Goal: Task Accomplishment & Management: Complete application form

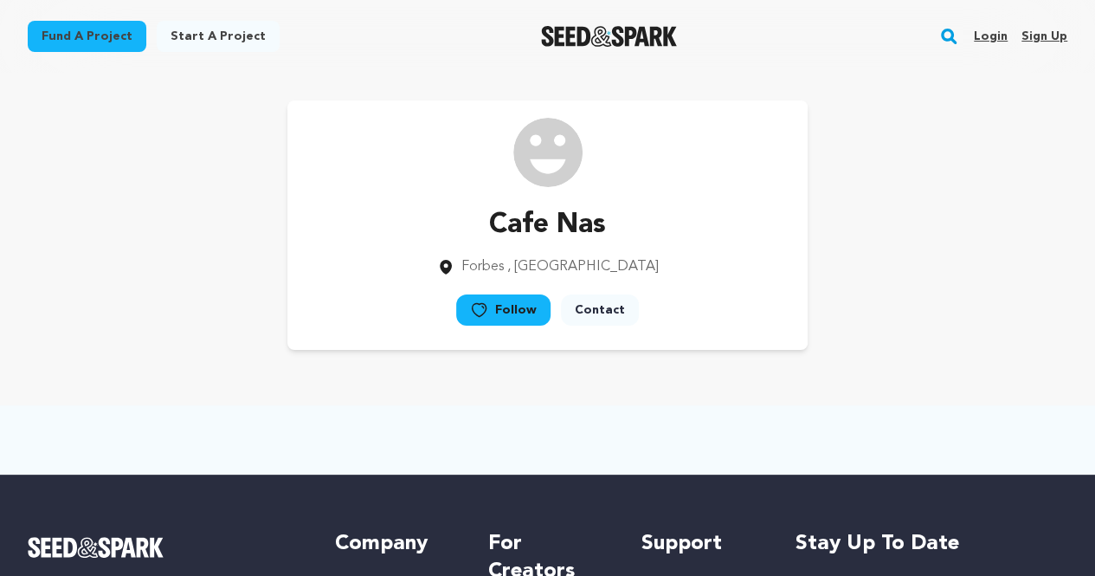
click at [1047, 35] on link "Sign up" at bounding box center [1045, 37] width 46 height 28
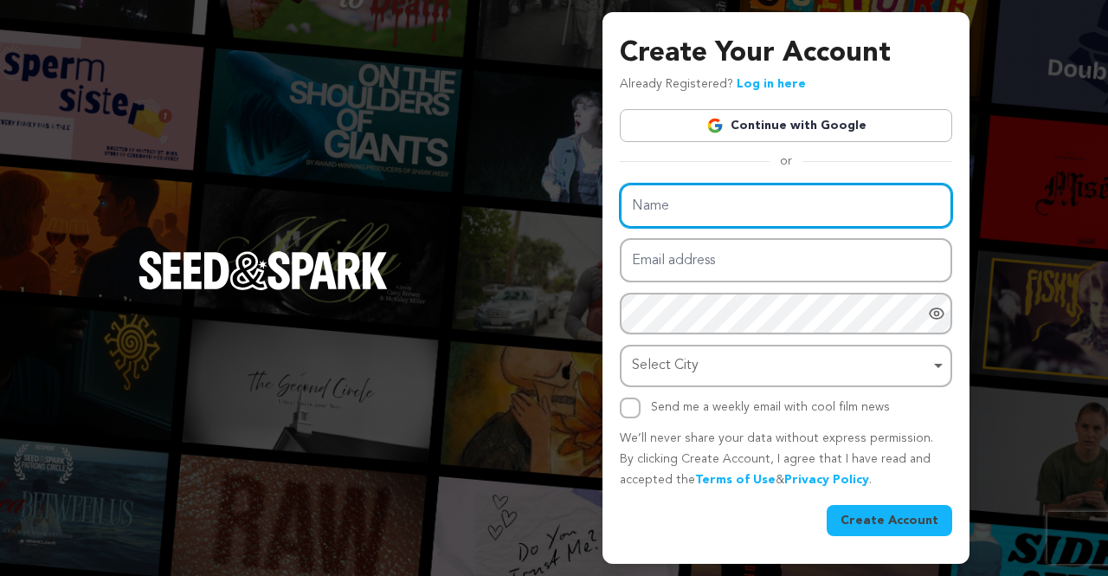
click at [755, 204] on input "Name" at bounding box center [786, 206] width 332 height 44
paste input "Luxury Homes of SWFL"
type input "Luxury Homes of SWFL"
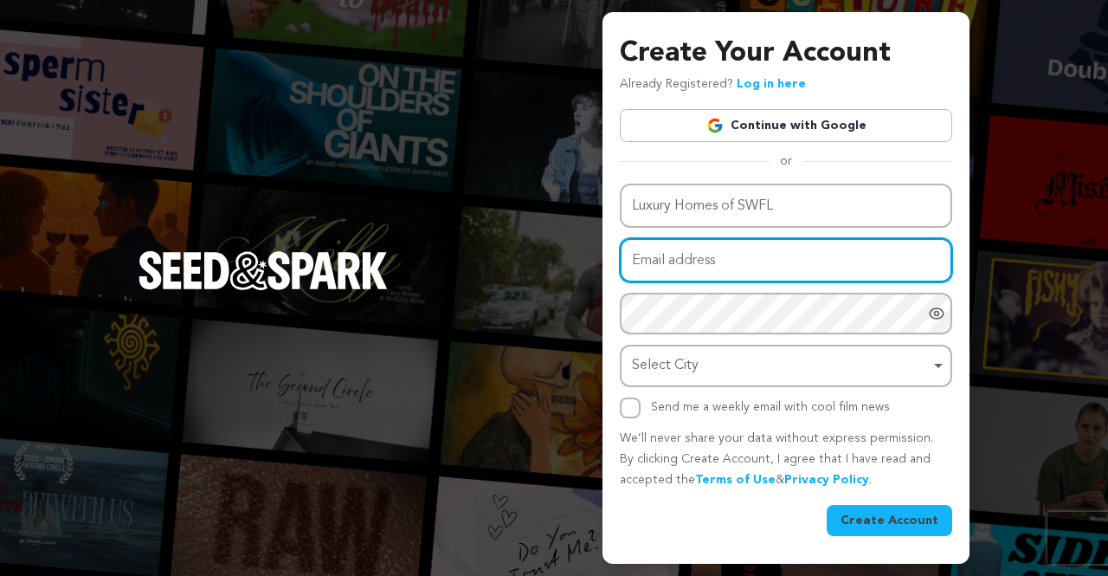
click at [710, 258] on input "Email address" at bounding box center [786, 260] width 332 height 44
paste input "870 Bald Eagle Dr STE 1B, Marco Island, FL 34145, United States"
type input "870 Bald Eagle Dr STE 1B, Marco Island, FL 34145, United States"
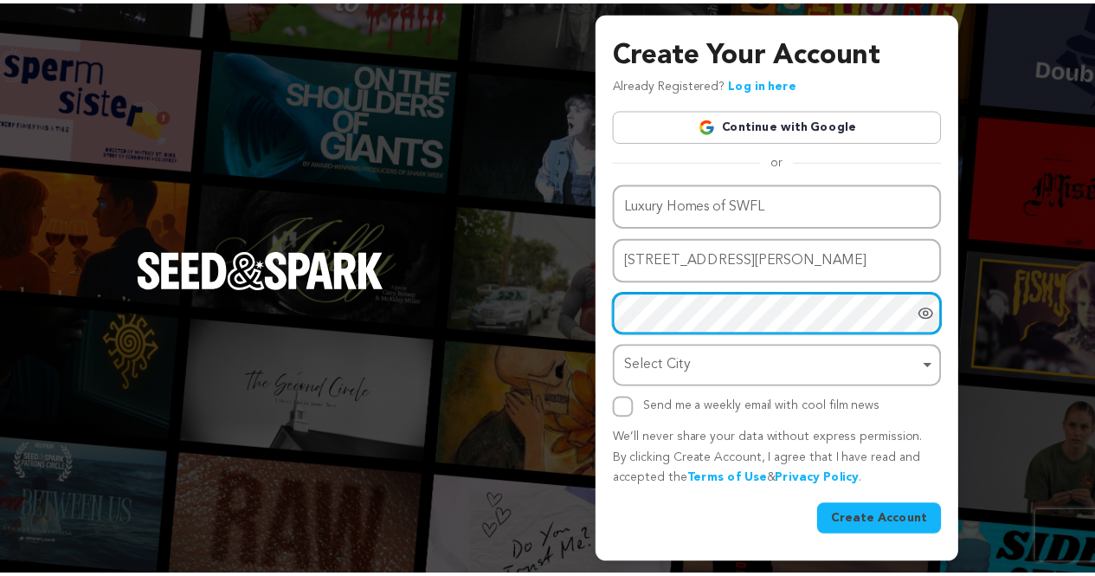
scroll to position [0, 0]
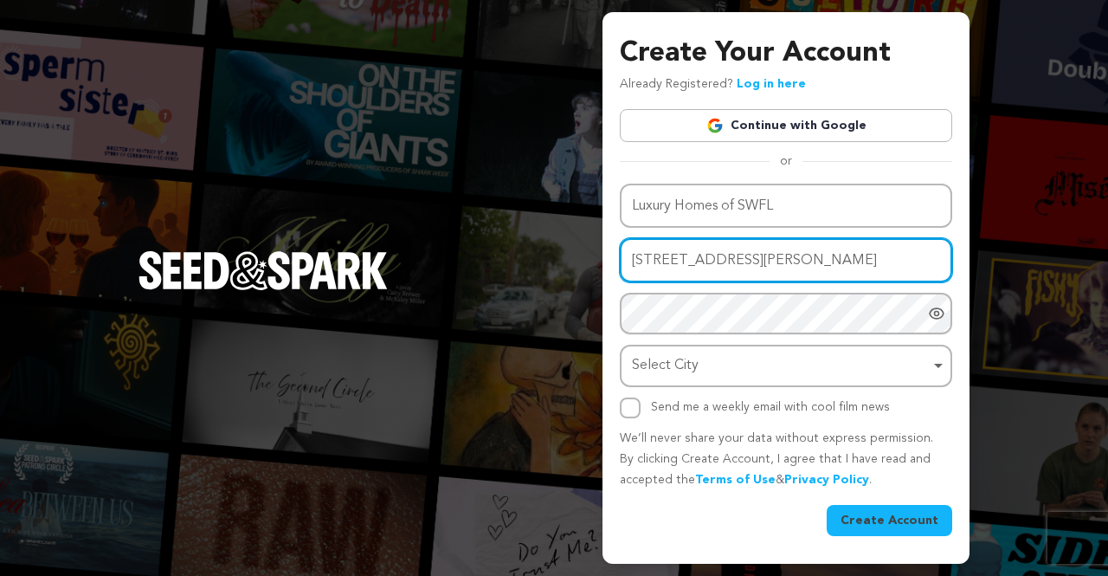
click at [736, 263] on input "870 Bald Eagle Dr STE 1B, Marco Island, FL 34145, United States" at bounding box center [786, 260] width 332 height 44
paste input "ducype@forexzig.com"
type input "ducype@forexzig.com"
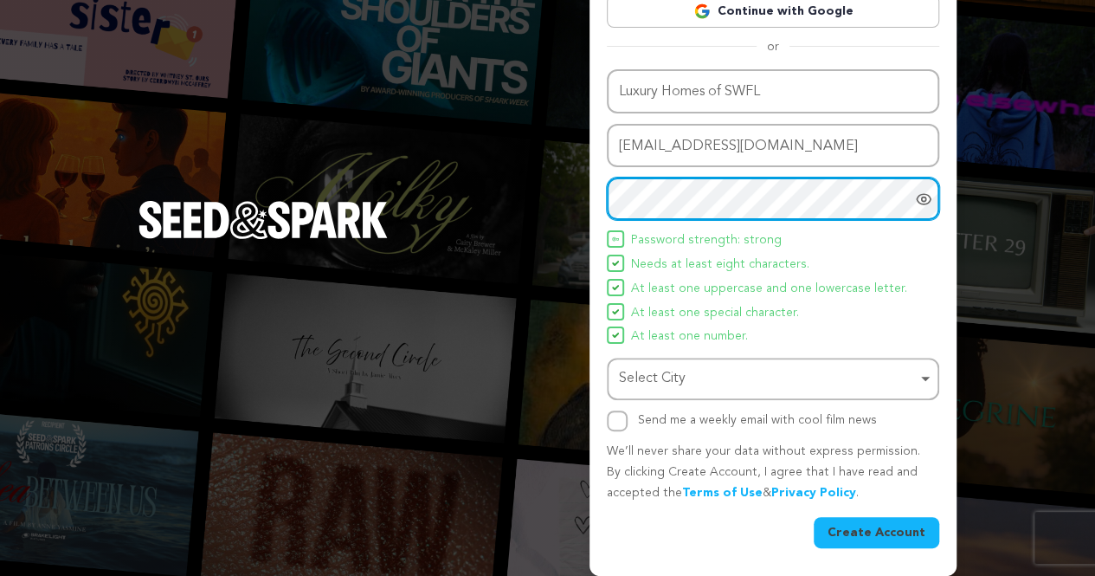
scroll to position [102, 0]
click at [664, 371] on div "Select City Remove item" at bounding box center [768, 378] width 298 height 25
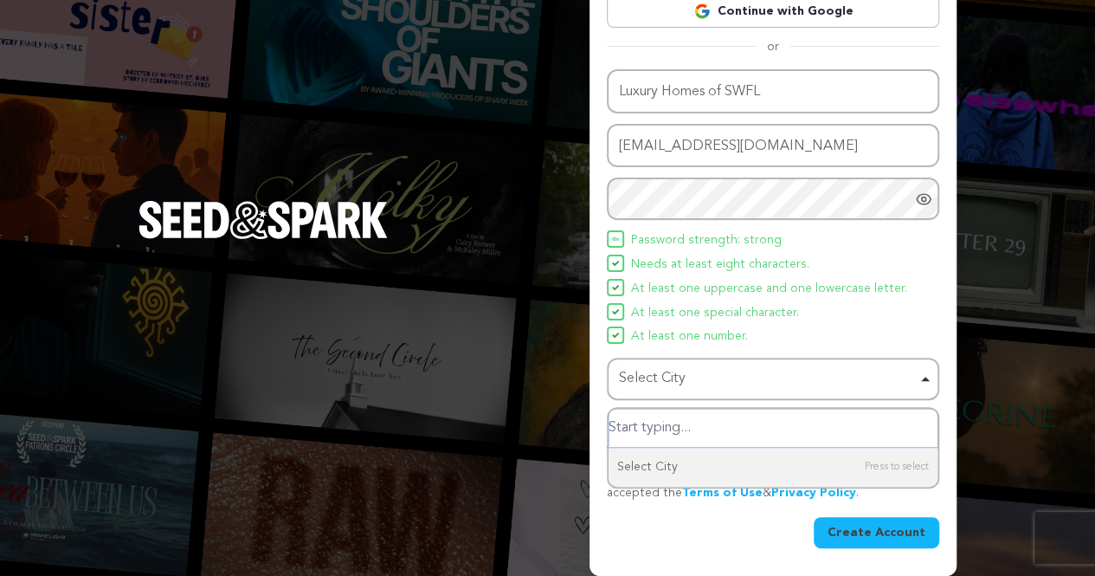
paste input "870 Bald Eagle Dr STE 1B, Marco Island, FL 34145, United States"
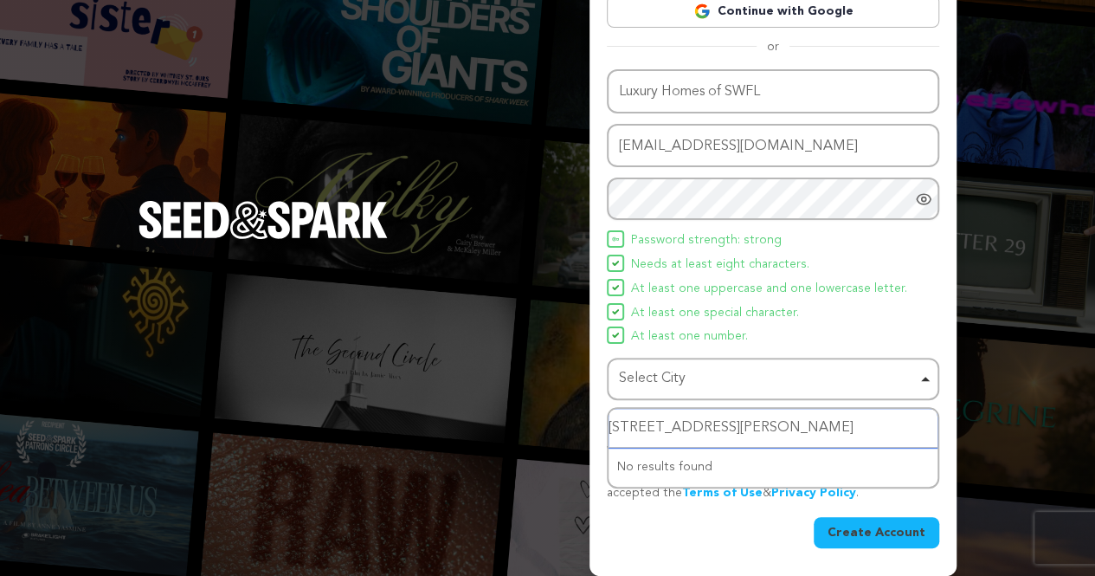
scroll to position [0, 73]
click at [840, 434] on input "870 Bald Eagle Dr STE 1B, Marco Island, FL 34145, United States" at bounding box center [773, 428] width 329 height 39
click at [746, 427] on input "870 Bald Eagle Dr STE 1B, Marco Island, FL, United States" at bounding box center [773, 428] width 329 height 39
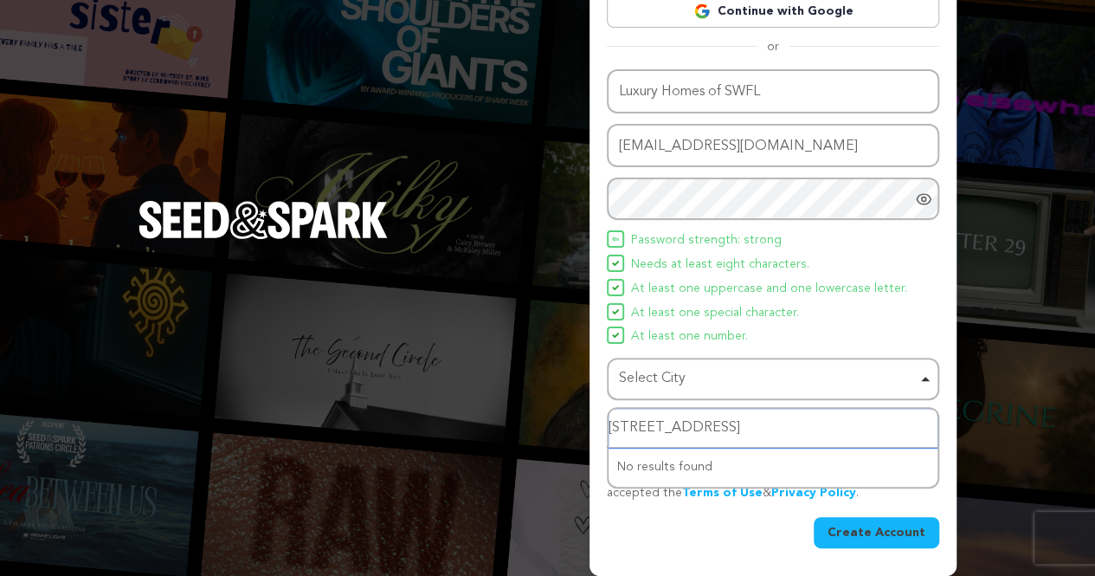
scroll to position [0, 0]
type input "Marco Island, FL, United States"
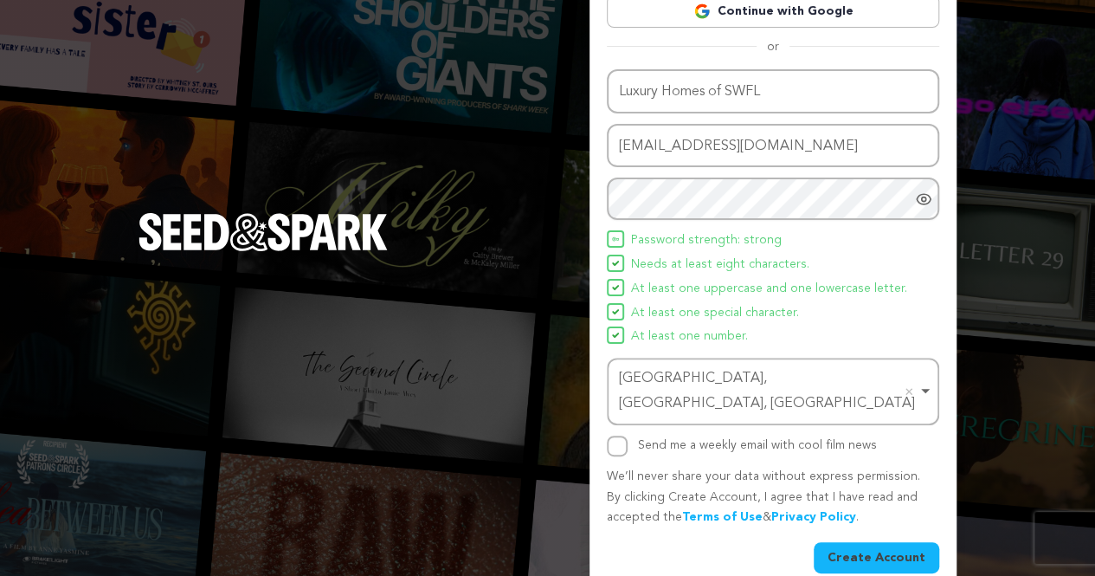
click at [861, 542] on button "Create Account" at bounding box center [877, 557] width 126 height 31
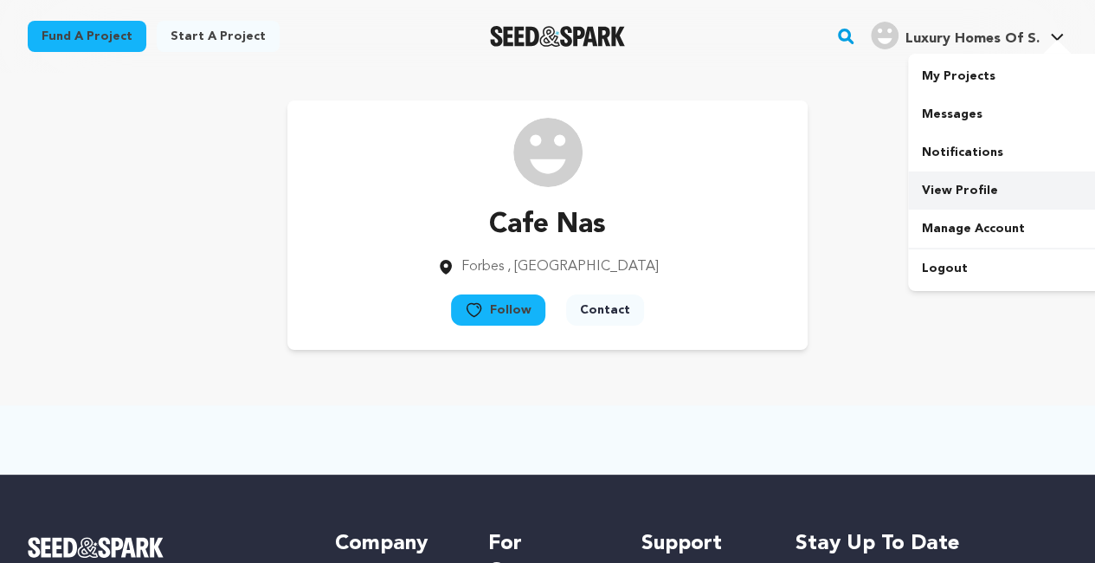
click at [977, 196] on link "View Profile" at bounding box center [1005, 190] width 194 height 38
